Goal: Task Accomplishment & Management: Manage account settings

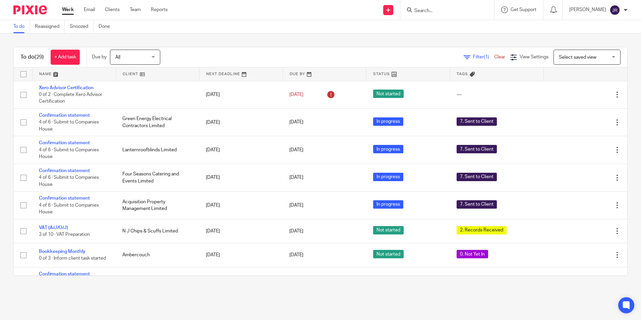
click at [438, 11] on input "Search" at bounding box center [443, 11] width 60 height 6
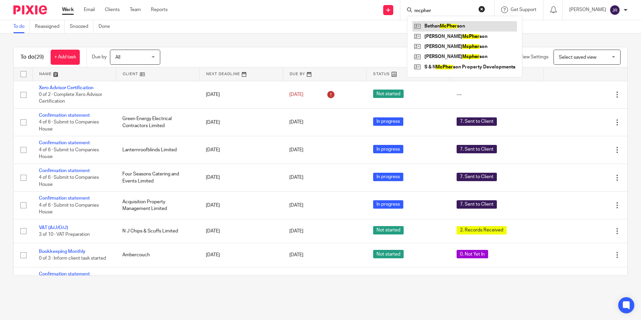
type input "mcpher"
click at [456, 25] on link at bounding box center [464, 26] width 105 height 10
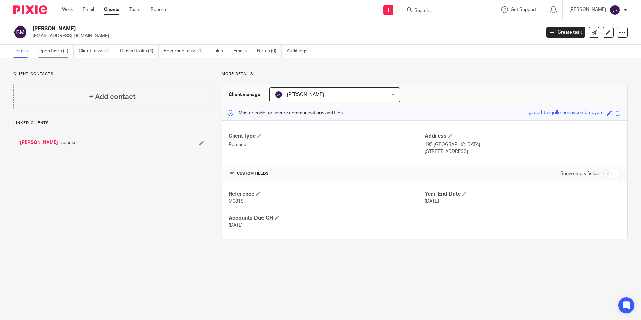
click at [60, 51] on link "Open tasks (1)" at bounding box center [56, 51] width 36 height 13
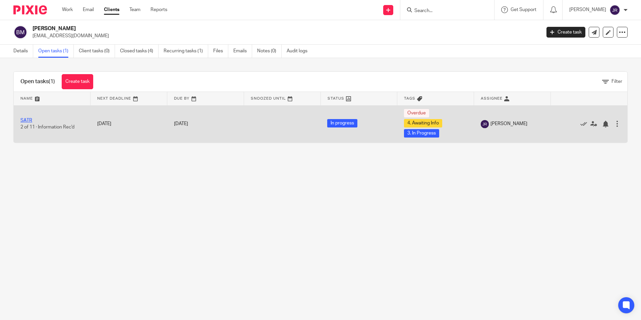
click at [25, 121] on link "SATR" at bounding box center [26, 120] width 12 height 5
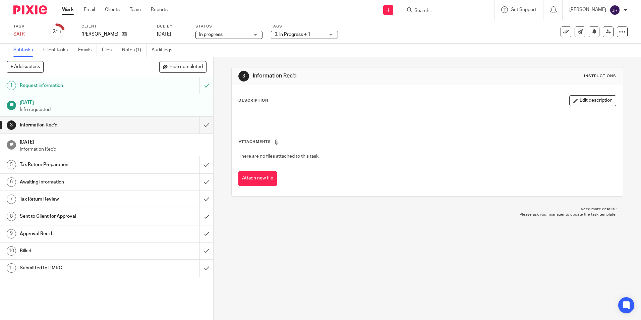
click at [331, 31] on div "3. In Progress + 1" at bounding box center [304, 35] width 67 height 8
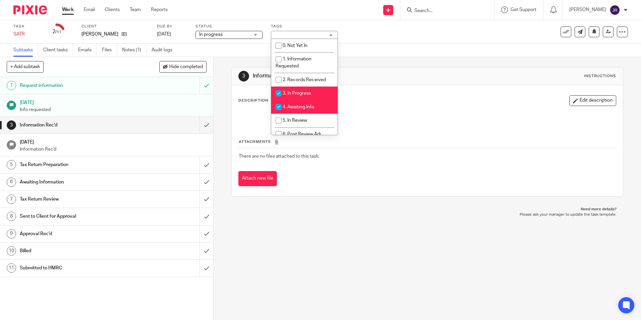
click at [314, 89] on li "3. In Progress" at bounding box center [304, 93] width 66 height 14
checkbox input "false"
click at [314, 104] on li "4. Awaiting Info" at bounding box center [304, 107] width 66 height 14
checkbox input "false"
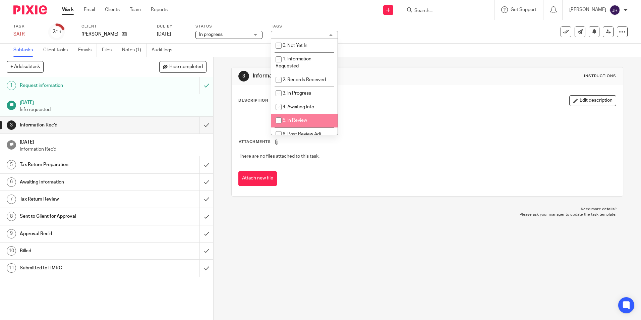
click at [313, 117] on li "5. In Review" at bounding box center [304, 121] width 66 height 14
checkbox input "true"
click at [317, 214] on p "Please ask your manager to update the task template." at bounding box center [427, 214] width 378 height 5
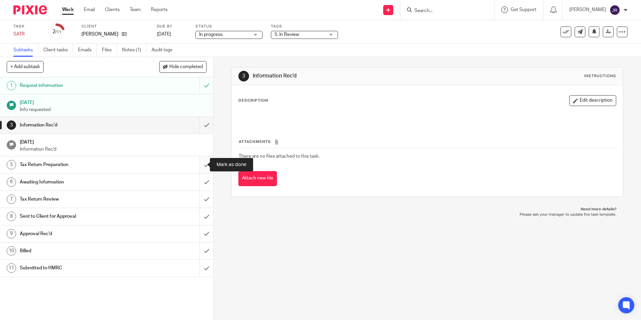
click at [199, 163] on input "submit" at bounding box center [106, 164] width 213 height 17
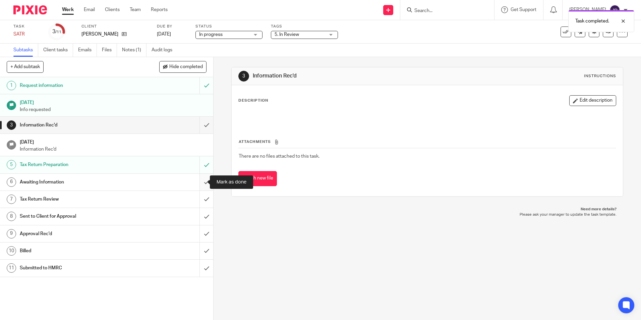
click at [198, 179] on input "submit" at bounding box center [106, 182] width 213 height 17
click at [605, 34] on icon at bounding box center [607, 31] width 5 height 5
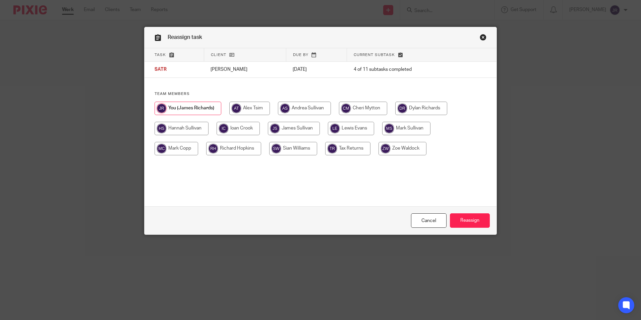
click at [305, 127] on input "radio" at bounding box center [294, 128] width 52 height 13
radio input "true"
click at [464, 219] on input "Reassign" at bounding box center [470, 220] width 40 height 14
click at [398, 261] on div "Reassign task Task Client Due by Current subtask SATR Bethan McPherson 31 Jan 2…" at bounding box center [320, 160] width 641 height 320
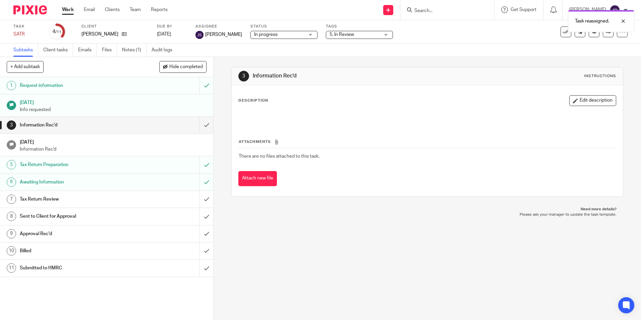
click at [71, 8] on link "Work" at bounding box center [68, 9] width 12 height 7
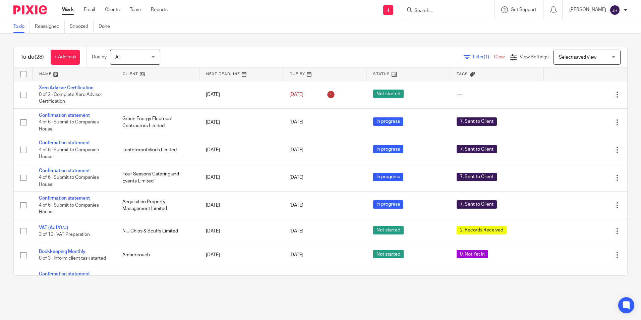
click at [457, 7] on form at bounding box center [448, 10] width 71 height 8
click at [448, 12] on input "Search" at bounding box center [443, 11] width 60 height 6
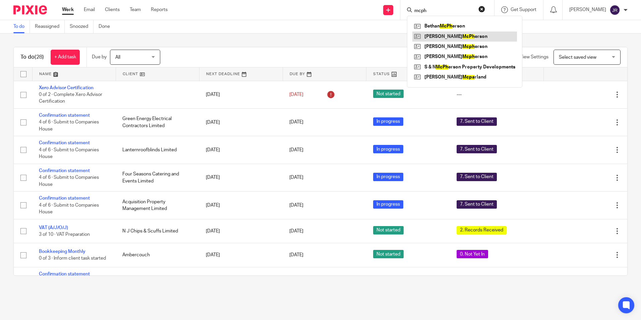
type input "mcph"
click at [446, 33] on link at bounding box center [464, 36] width 105 height 10
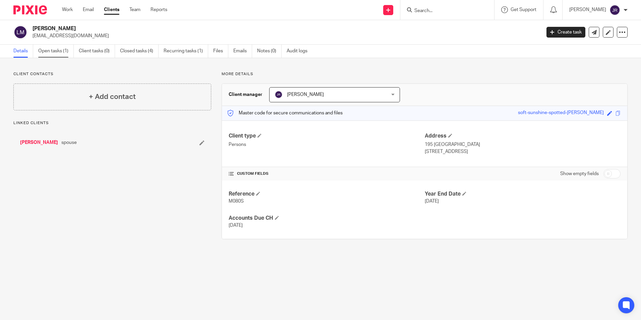
click at [45, 54] on link "Open tasks (1)" at bounding box center [56, 51] width 36 height 13
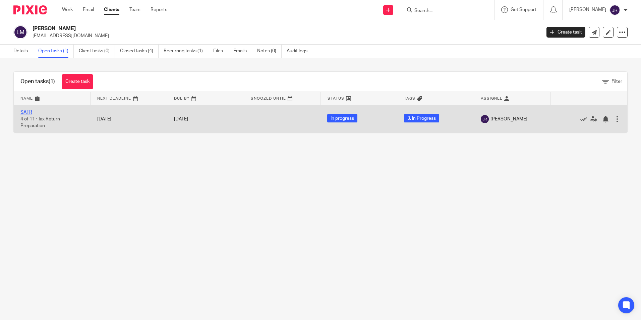
click at [30, 113] on link "SATR" at bounding box center [26, 112] width 12 height 5
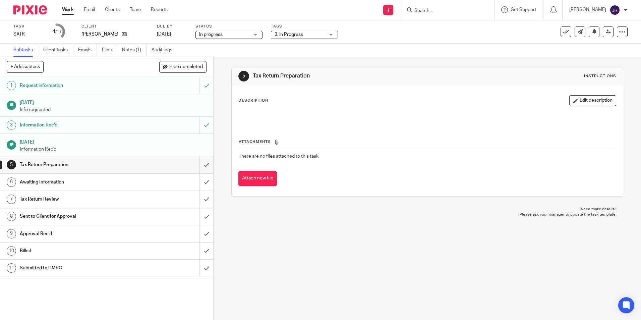
click at [332, 32] on div "3. In Progress" at bounding box center [304, 35] width 67 height 8
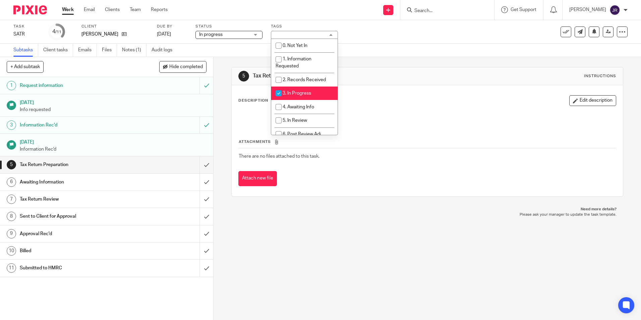
click at [311, 90] on li "3. In Progress" at bounding box center [304, 93] width 66 height 14
checkbox input "false"
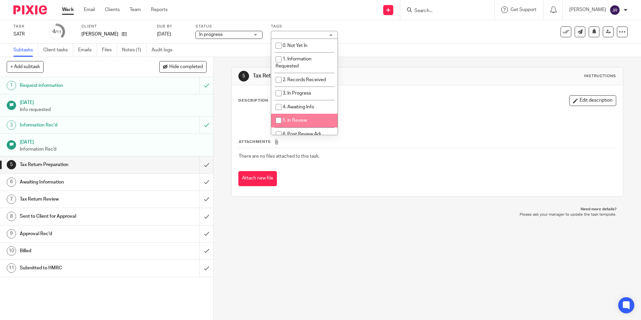
click at [316, 116] on li "5. In Review" at bounding box center [304, 121] width 66 height 14
checkbox input "true"
click at [301, 222] on div "5 Tax Return Preparation Instructions Description Edit description Attachments …" at bounding box center [426, 188] width 427 height 263
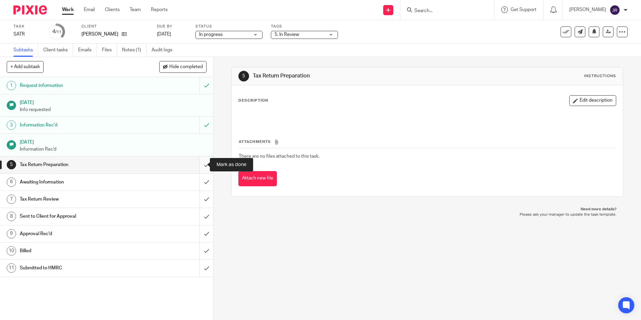
click at [203, 163] on input "submit" at bounding box center [106, 164] width 213 height 17
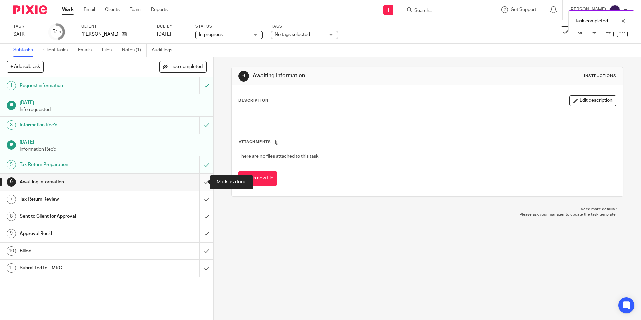
click at [200, 182] on input "submit" at bounding box center [106, 182] width 213 height 17
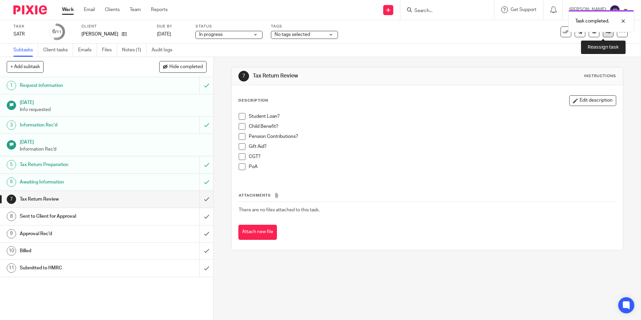
click at [604, 35] on link at bounding box center [607, 31] width 11 height 11
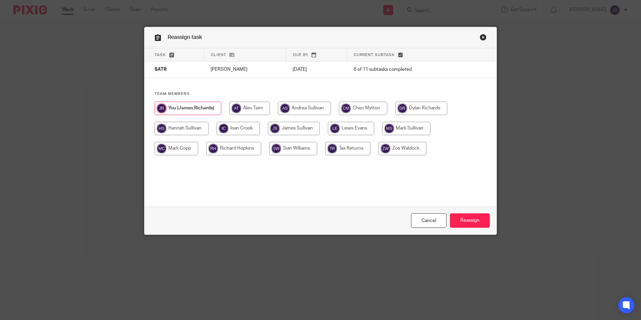
click at [299, 126] on input "radio" at bounding box center [294, 128] width 52 height 13
radio input "true"
click at [468, 220] on input "Reassign" at bounding box center [470, 220] width 40 height 14
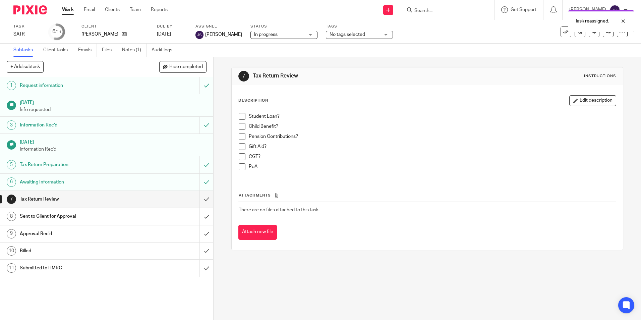
click at [67, 9] on link "Work" at bounding box center [68, 9] width 12 height 7
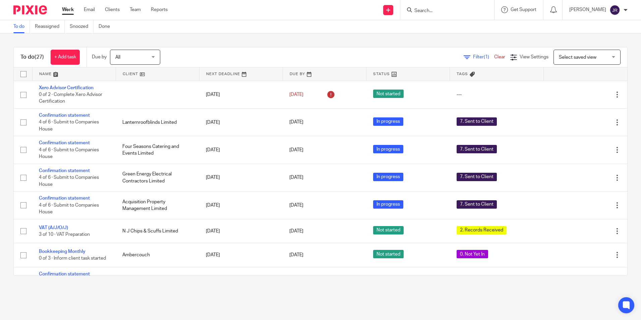
click at [49, 72] on link at bounding box center [73, 73] width 83 height 13
